Goal: Task Accomplishment & Management: Use online tool/utility

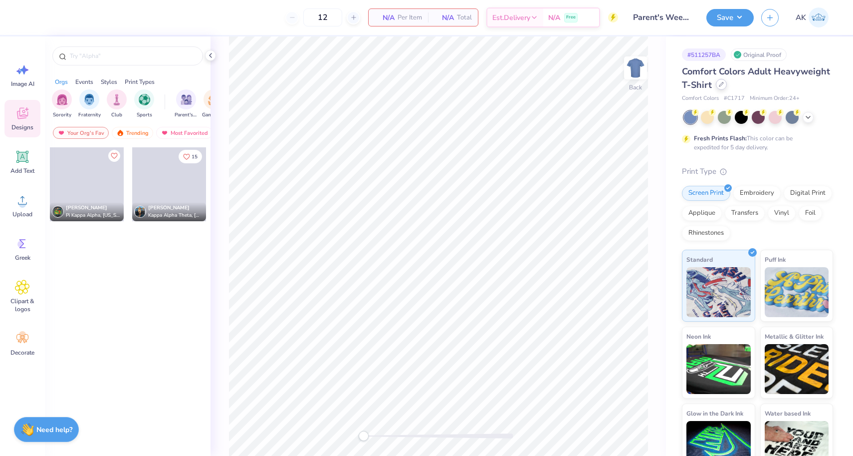
click at [716, 84] on div at bounding box center [721, 84] width 11 height 11
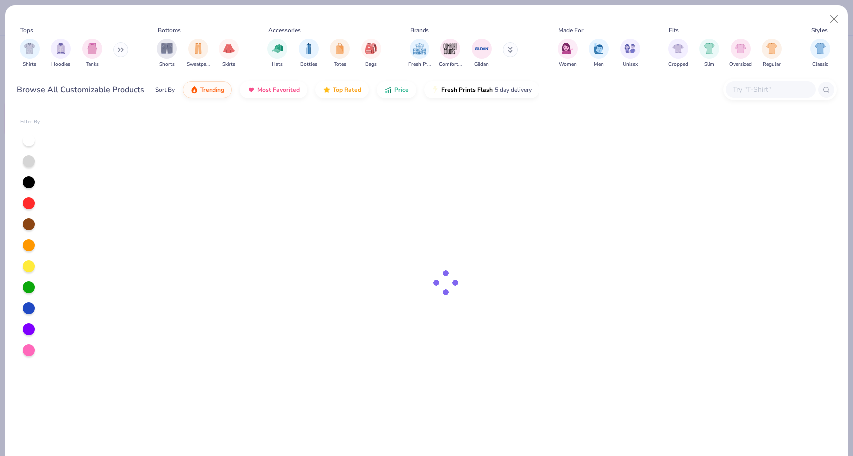
click at [736, 94] on input "text" at bounding box center [770, 89] width 77 height 11
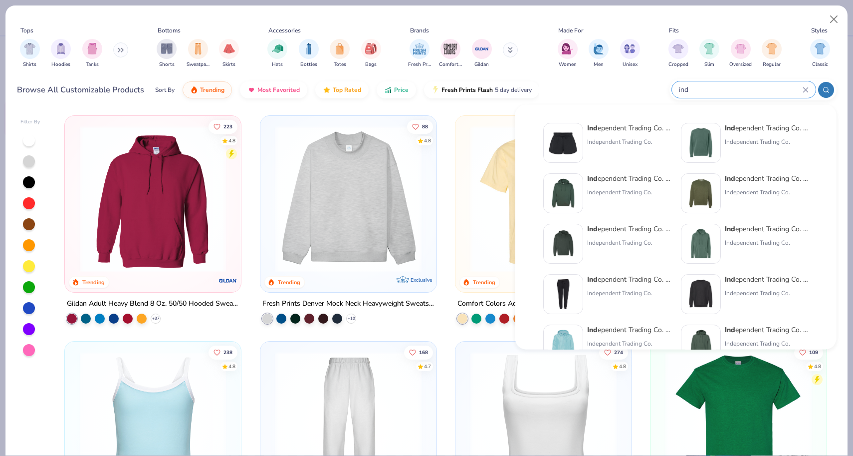
type input "ind"
click at [630, 230] on div "Ind ependent Trading Co. Midweight Hooded Sweatshirt" at bounding box center [629, 229] width 84 height 10
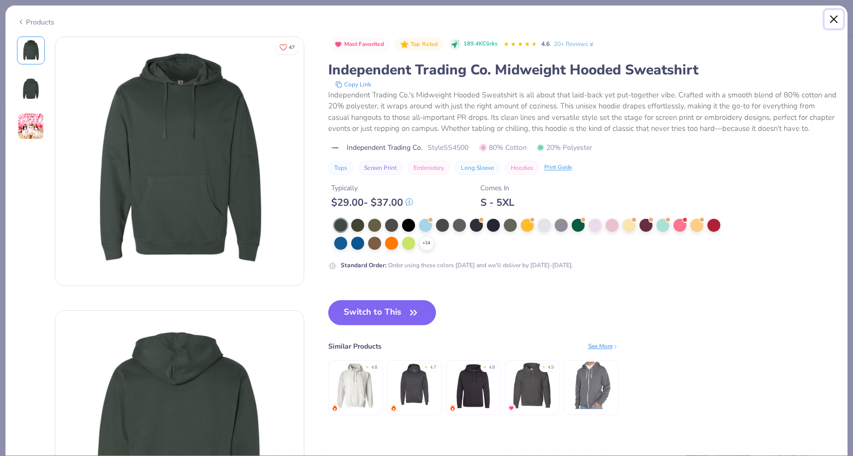
click at [836, 19] on button "Close" at bounding box center [834, 19] width 19 height 19
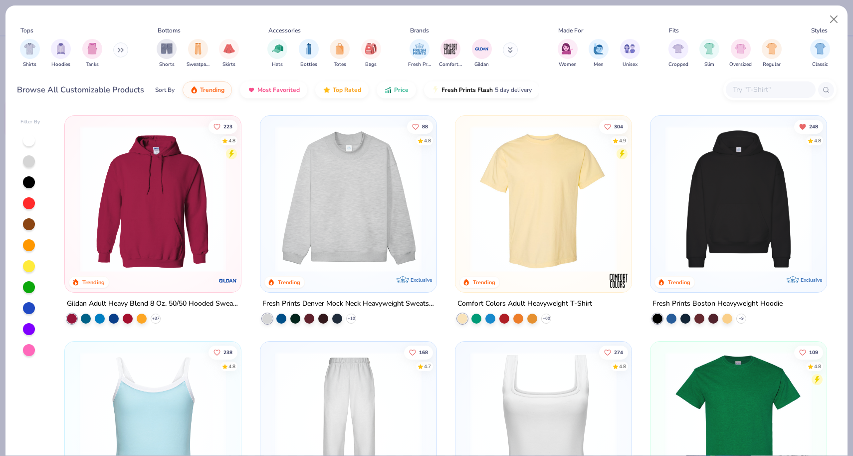
click at [756, 81] on div at bounding box center [780, 89] width 113 height 21
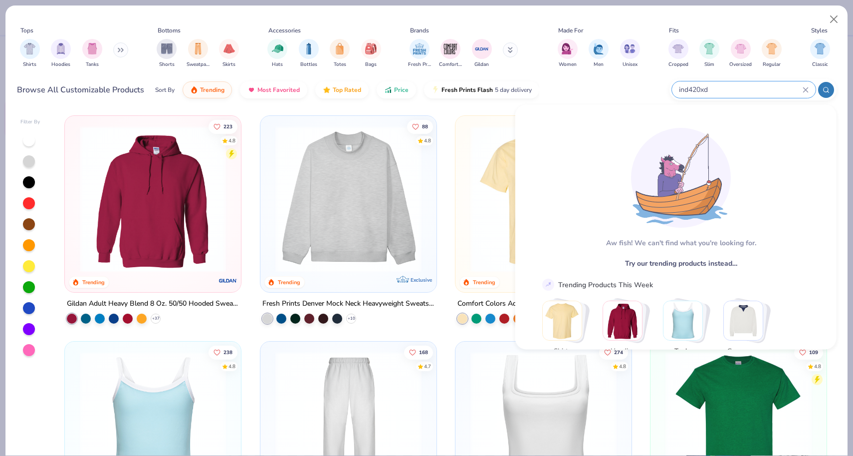
type input "ind420xd"
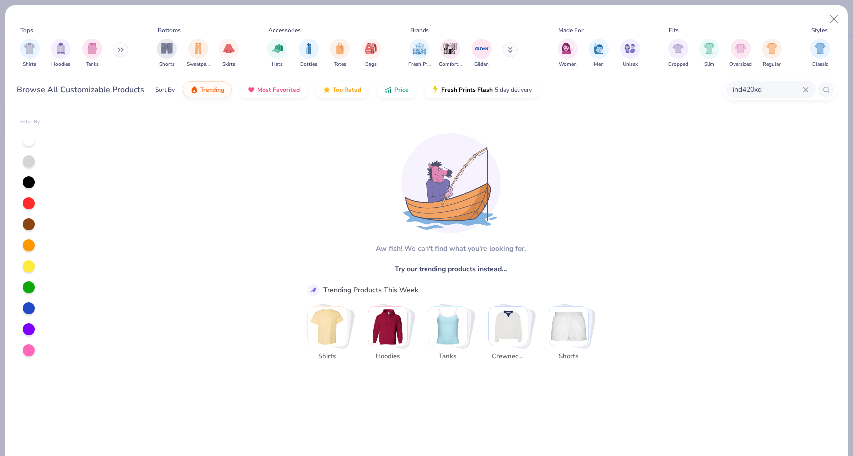
click at [808, 88] on icon at bounding box center [806, 90] width 6 height 6
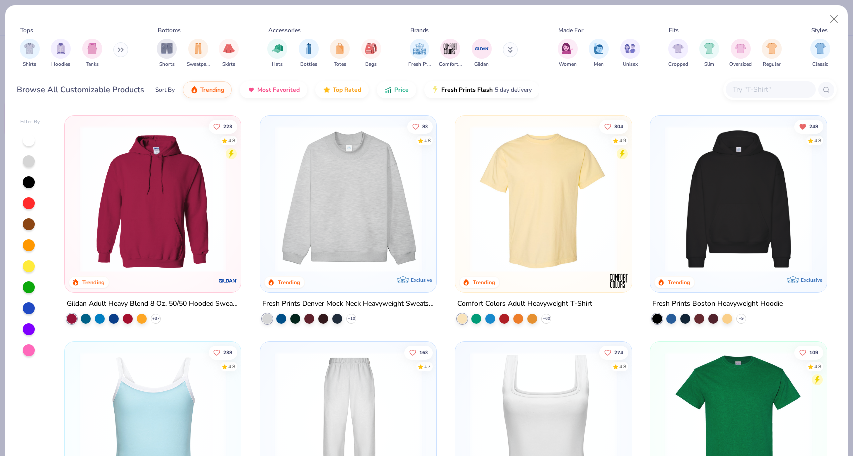
click at [764, 153] on img at bounding box center [739, 199] width 156 height 146
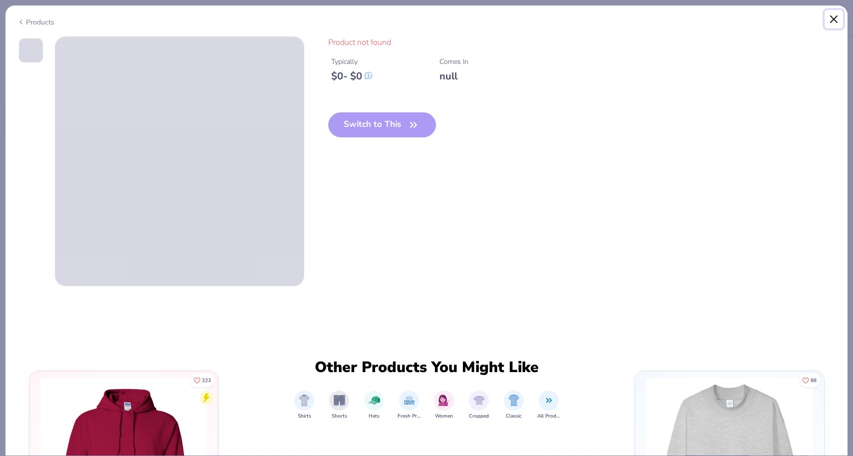
click at [830, 15] on button "Close" at bounding box center [834, 19] width 19 height 19
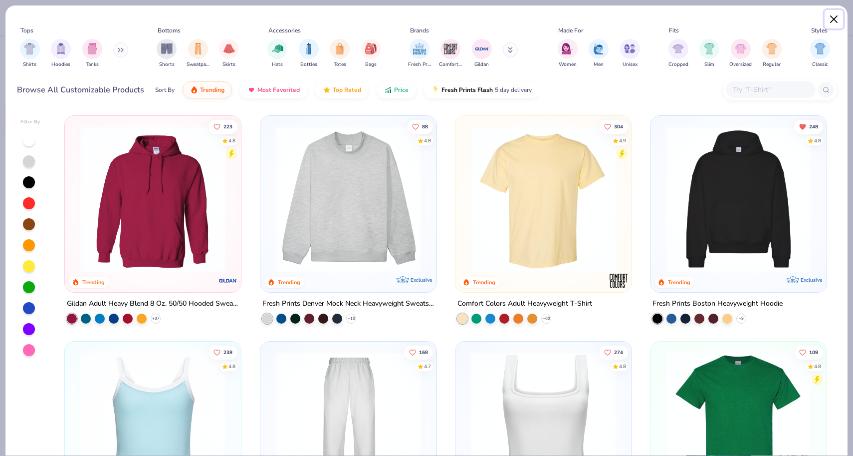
click at [833, 18] on button "Close" at bounding box center [834, 19] width 19 height 19
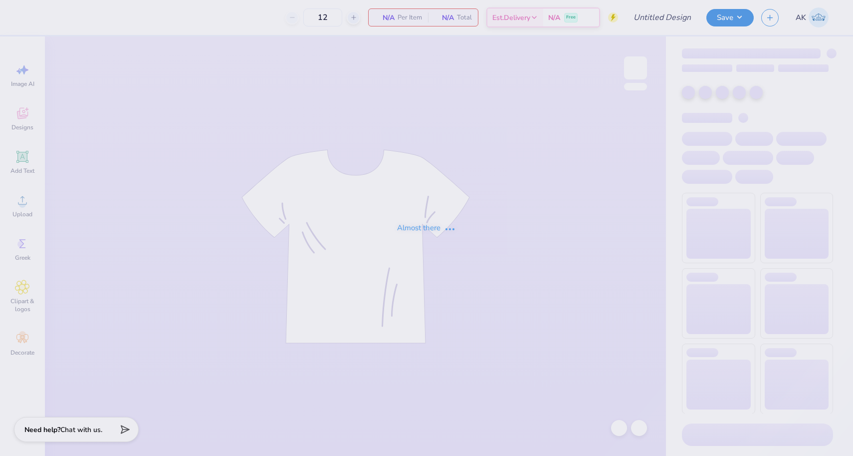
type input "Parent's Weekend"
type input "96"
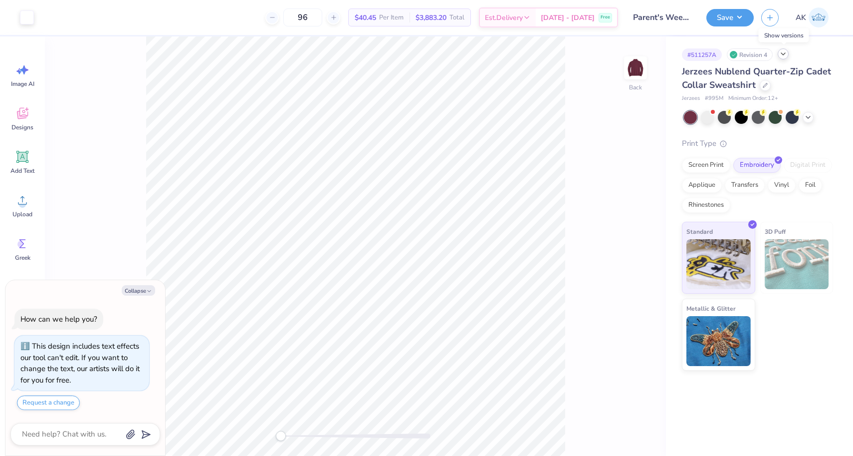
click at [781, 54] on icon at bounding box center [784, 54] width 8 height 8
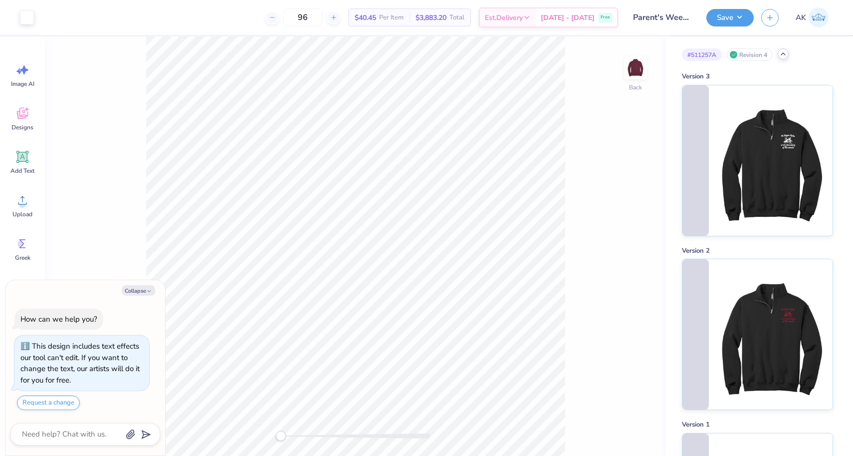
click at [781, 54] on icon at bounding box center [784, 54] width 8 height 8
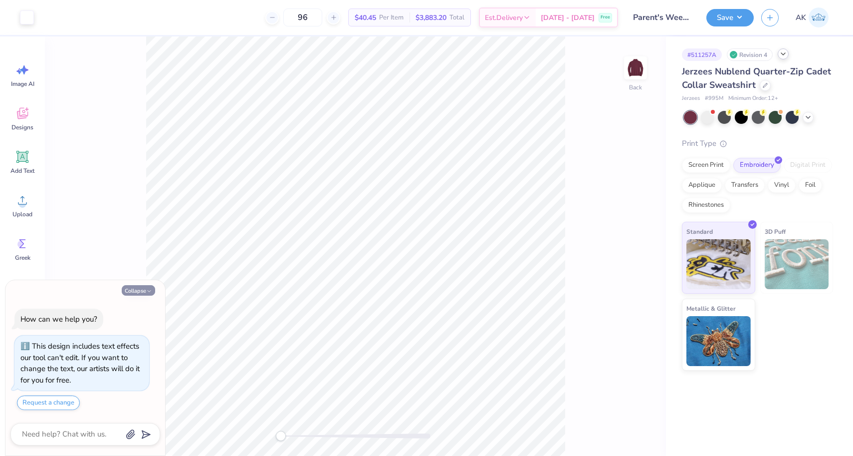
click at [148, 288] on icon "button" at bounding box center [149, 291] width 6 height 6
type textarea "x"
